Goal: Transaction & Acquisition: Obtain resource

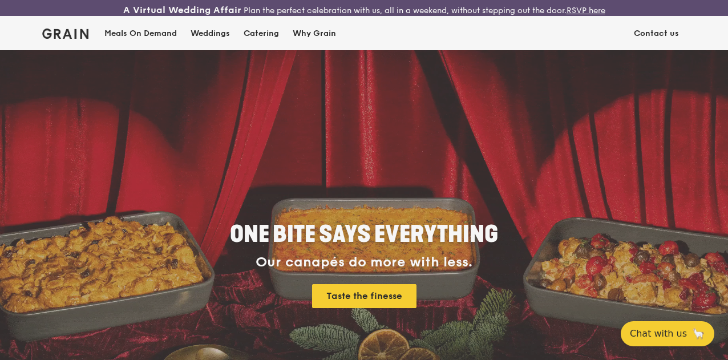
scroll to position [57, 0]
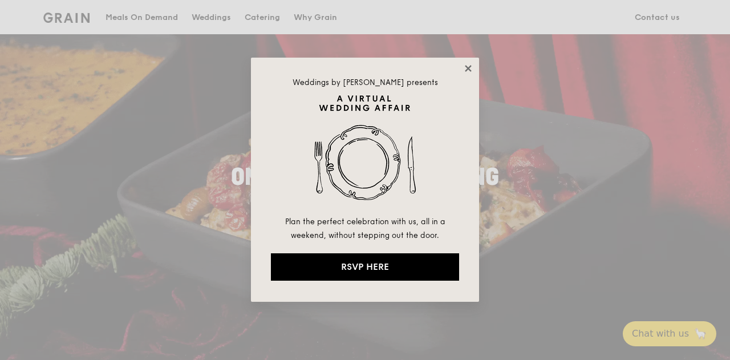
click at [465, 68] on icon at bounding box center [468, 68] width 10 height 10
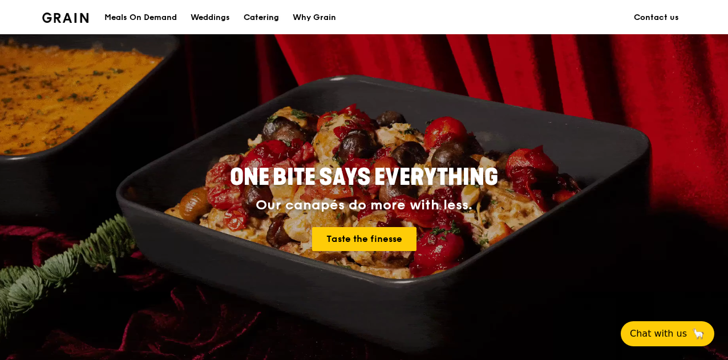
click at [269, 19] on div "Catering" at bounding box center [260, 18] width 35 height 34
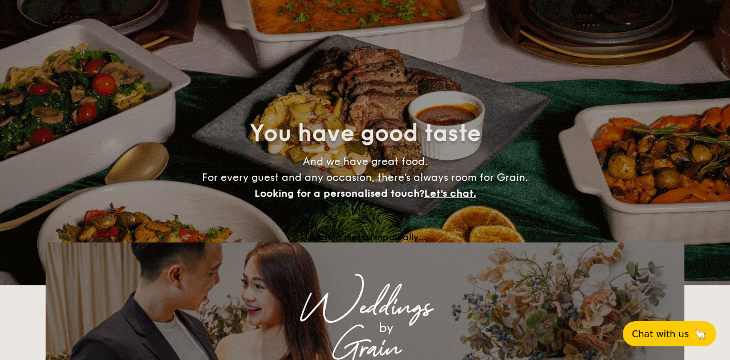
select select
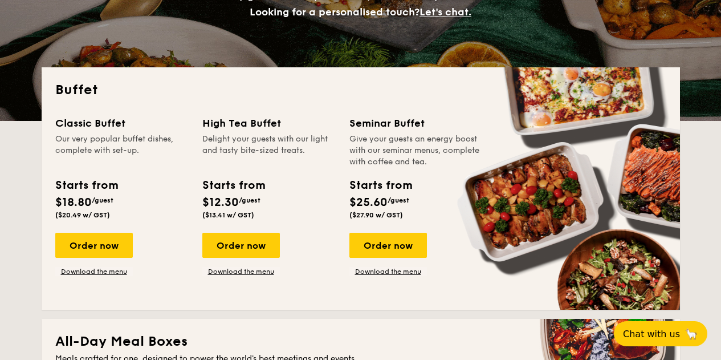
scroll to position [238, 0]
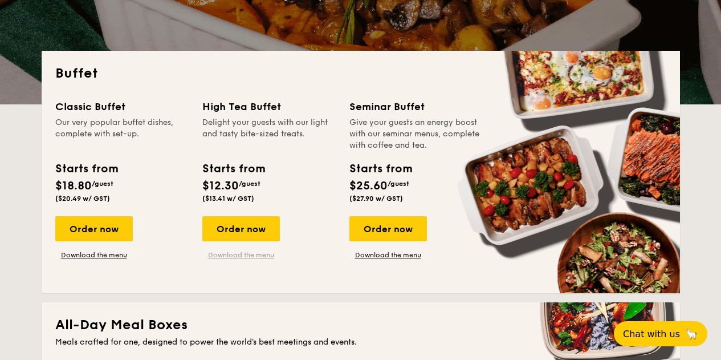
click at [238, 259] on link "Download the menu" at bounding box center [241, 254] width 78 height 9
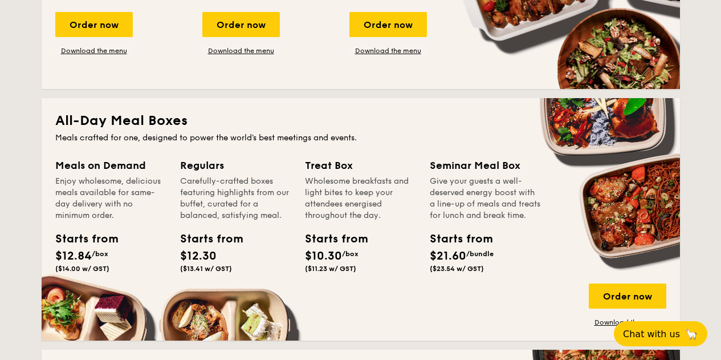
scroll to position [523, 0]
